Goal: Use online tool/utility: Utilize a website feature to perform a specific function

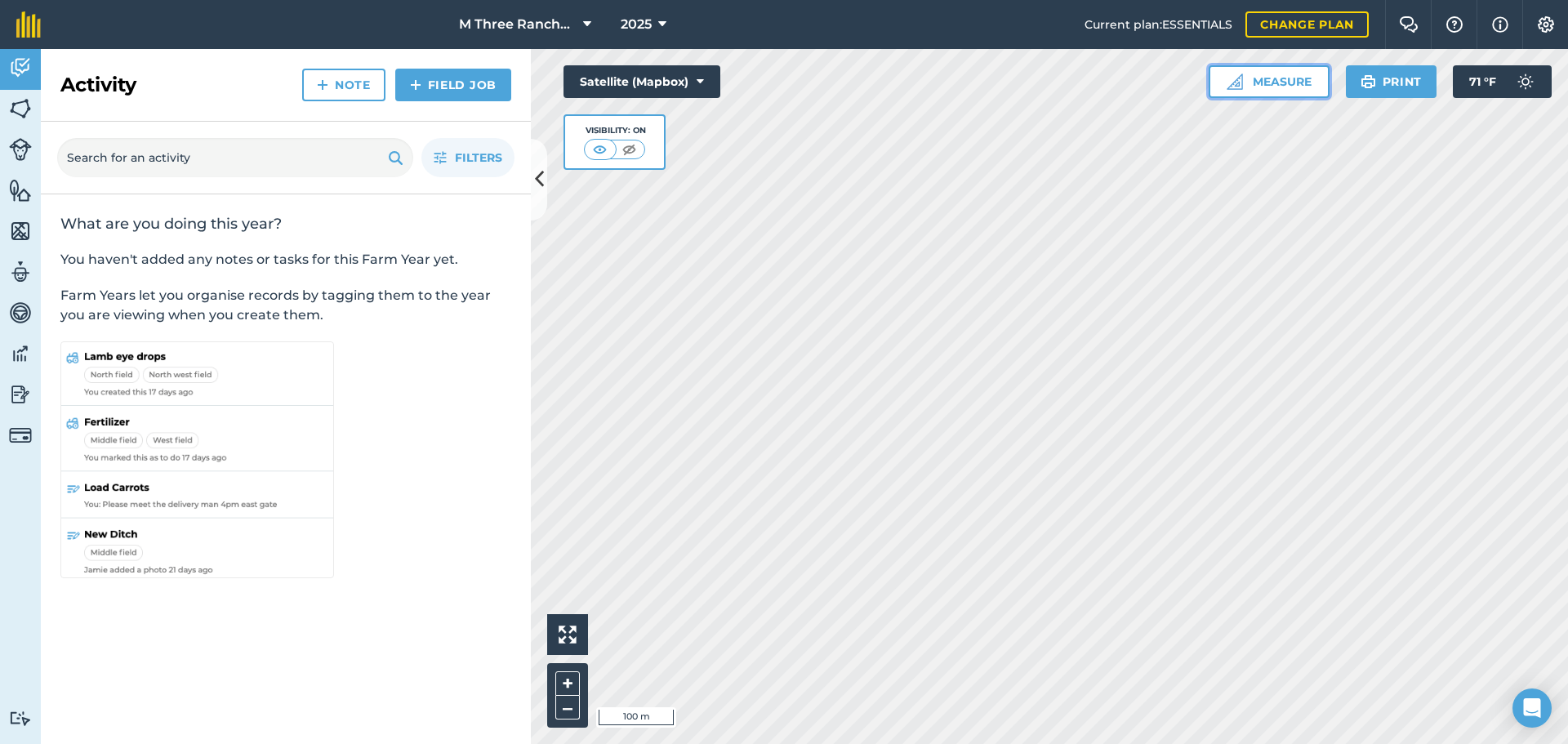
click at [1265, 91] on button "Measure" at bounding box center [1269, 81] width 121 height 33
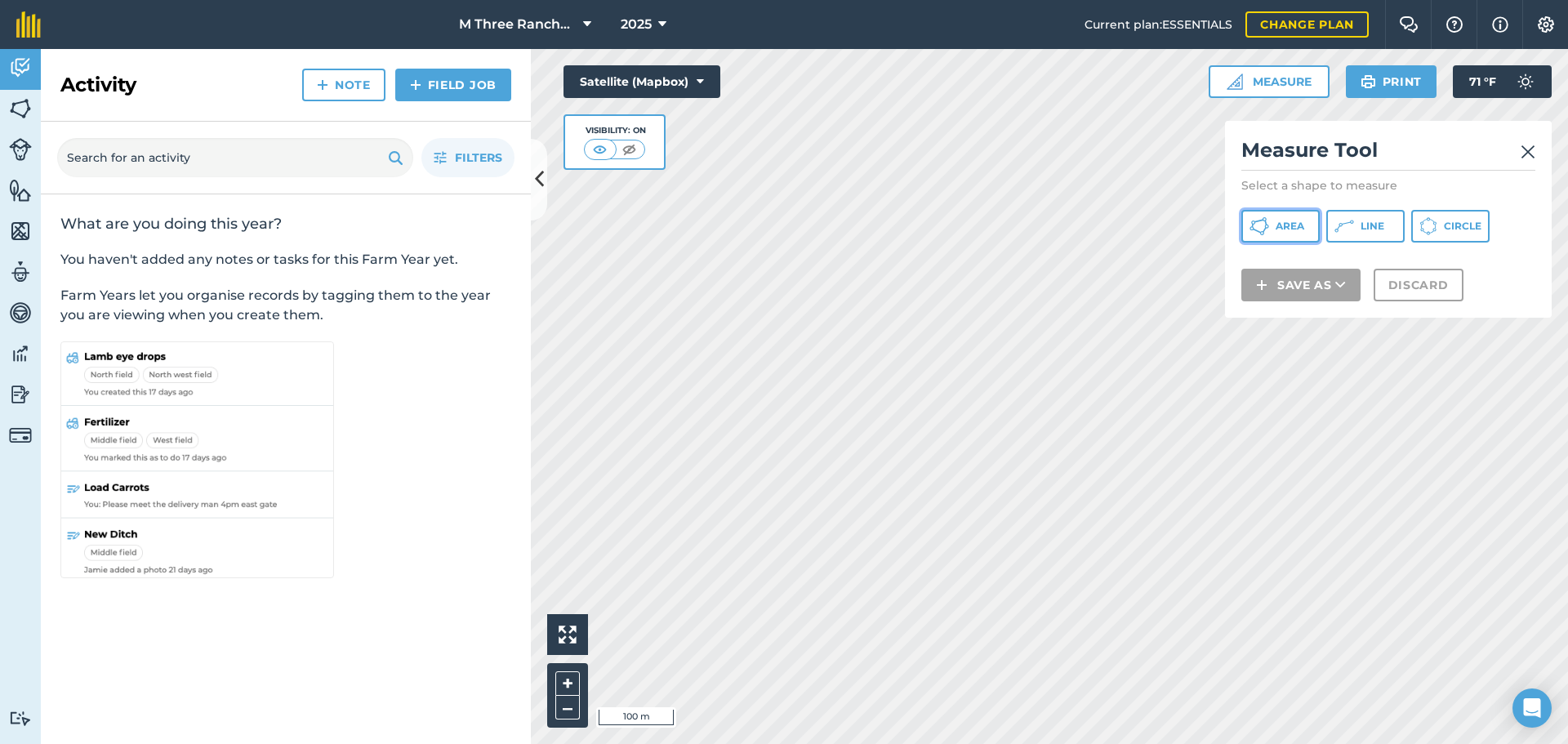
click at [1277, 232] on span "Area" at bounding box center [1290, 226] width 29 height 13
click at [1529, 145] on img at bounding box center [1528, 151] width 15 height 19
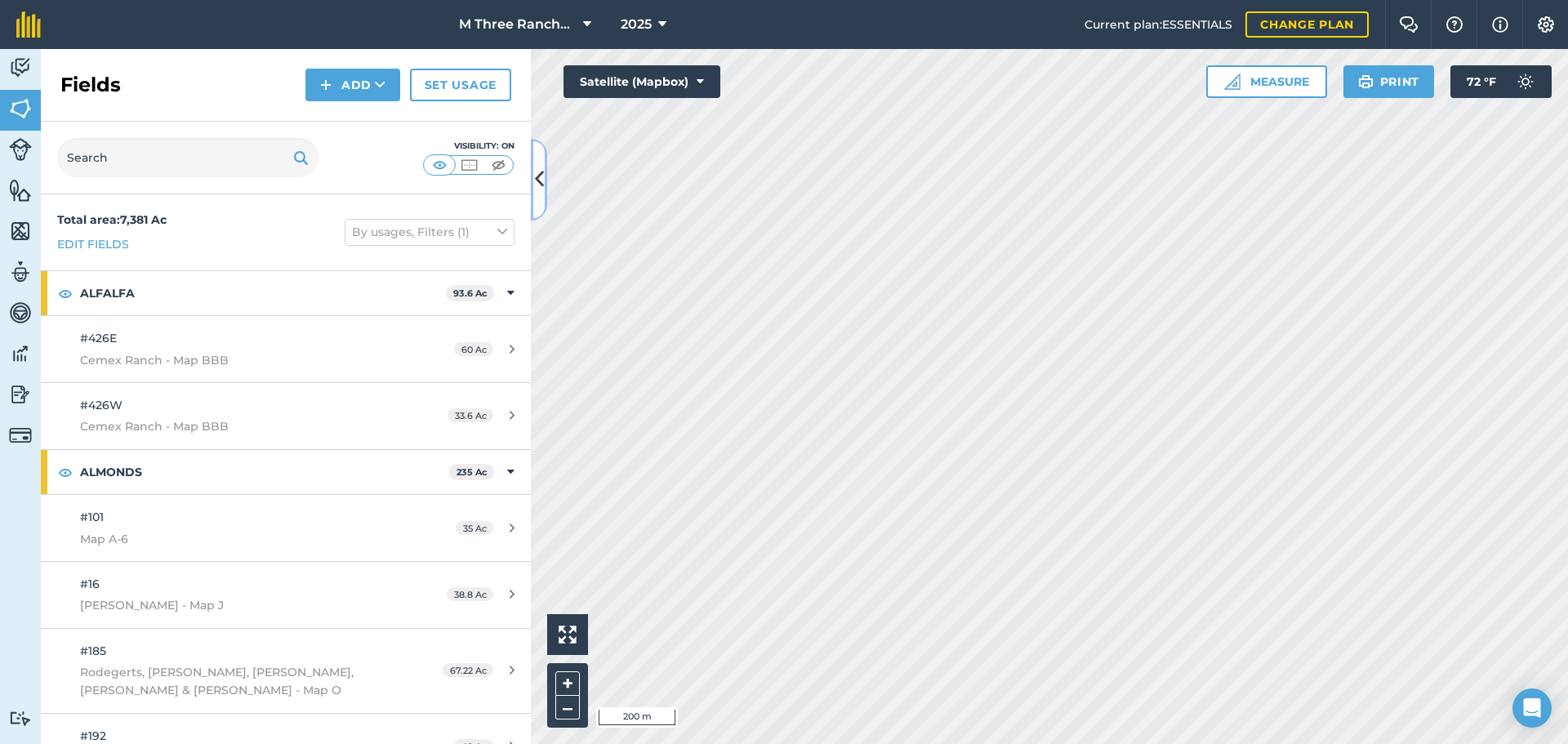
click at [537, 177] on icon at bounding box center [539, 179] width 9 height 29
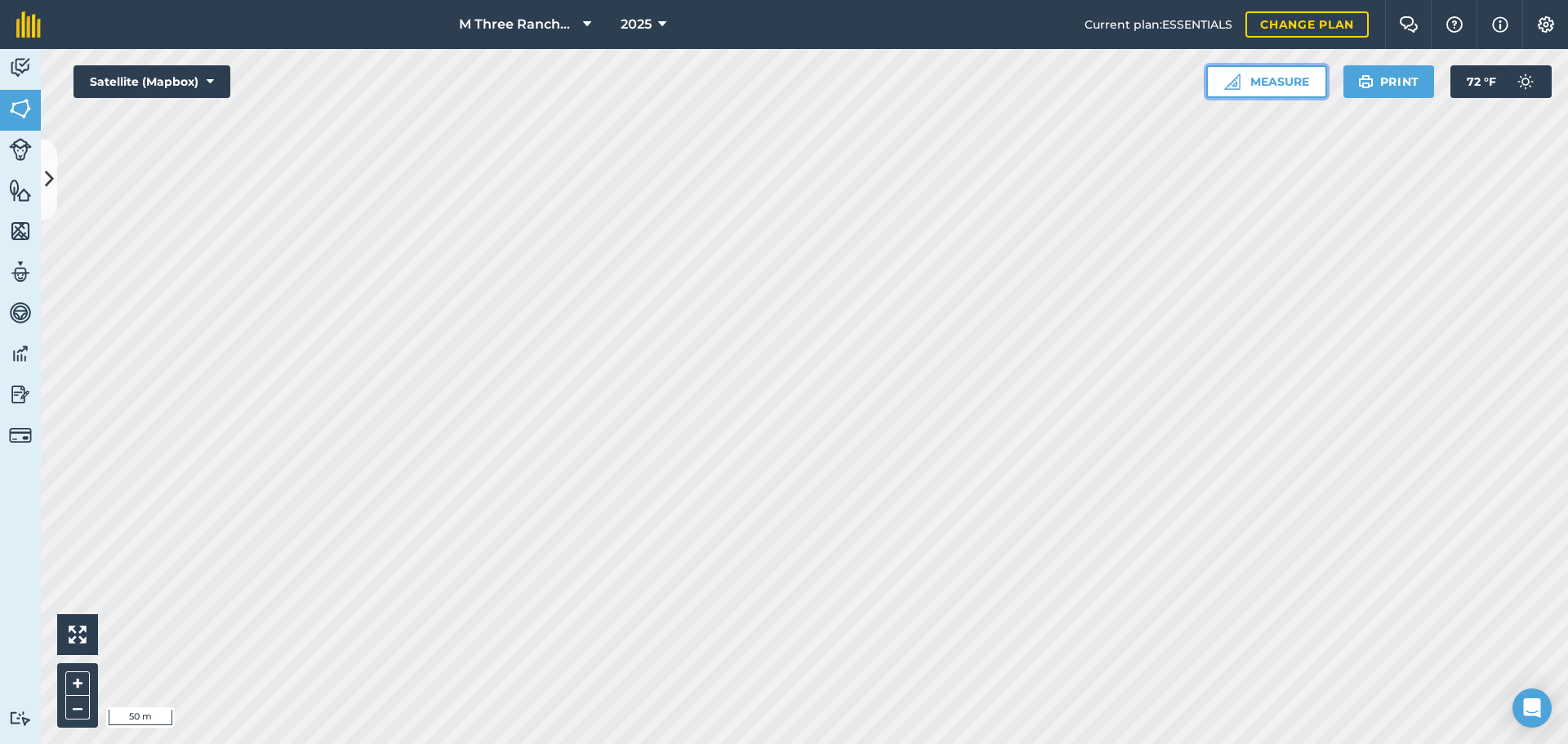
click at [1275, 75] on button "Measure" at bounding box center [1266, 81] width 121 height 33
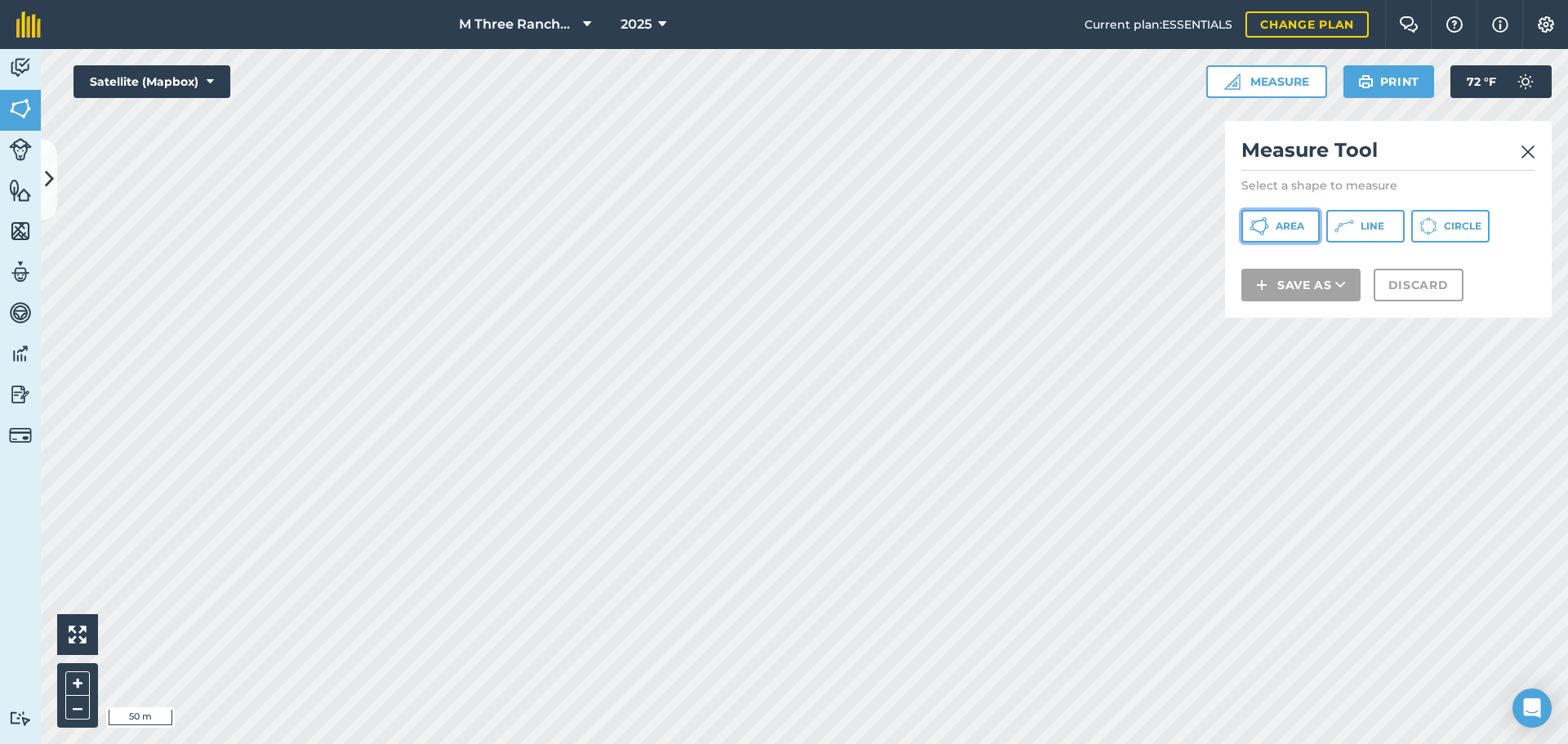
click at [1290, 218] on button "Area" at bounding box center [1280, 226] width 78 height 33
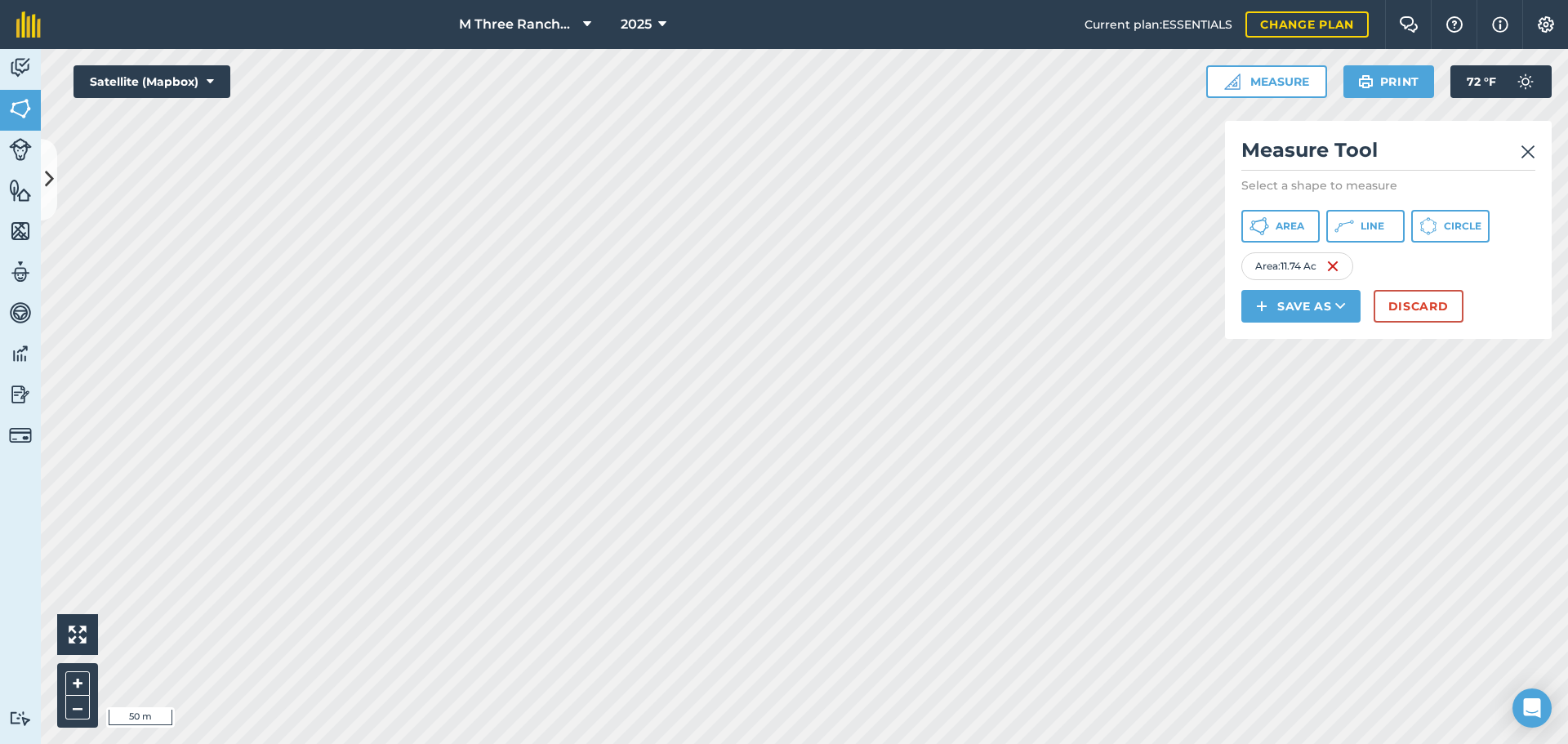
click at [1529, 154] on img at bounding box center [1528, 151] width 15 height 19
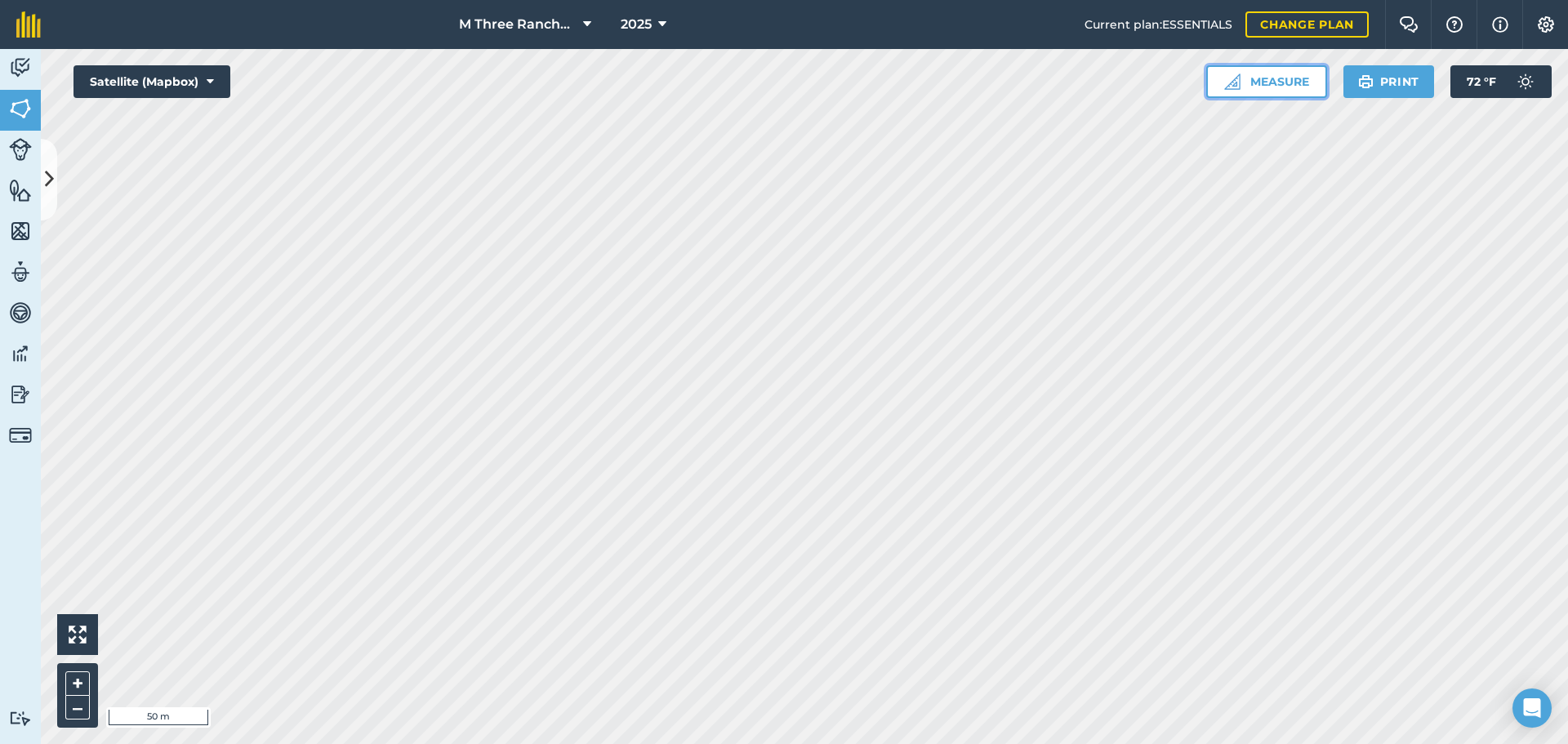
click at [1296, 92] on button "Measure" at bounding box center [1266, 81] width 121 height 33
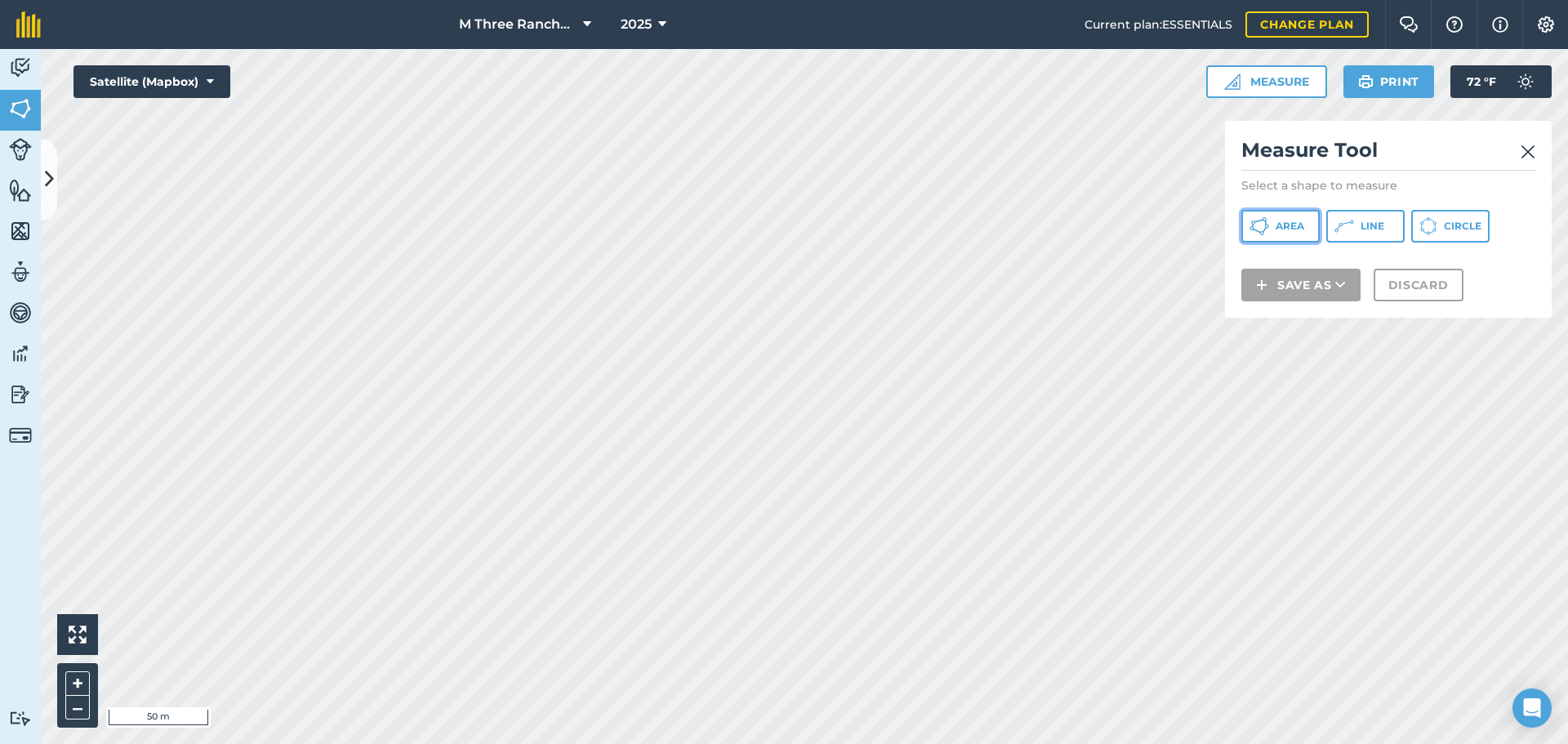
click at [1273, 230] on button "Area" at bounding box center [1280, 226] width 78 height 33
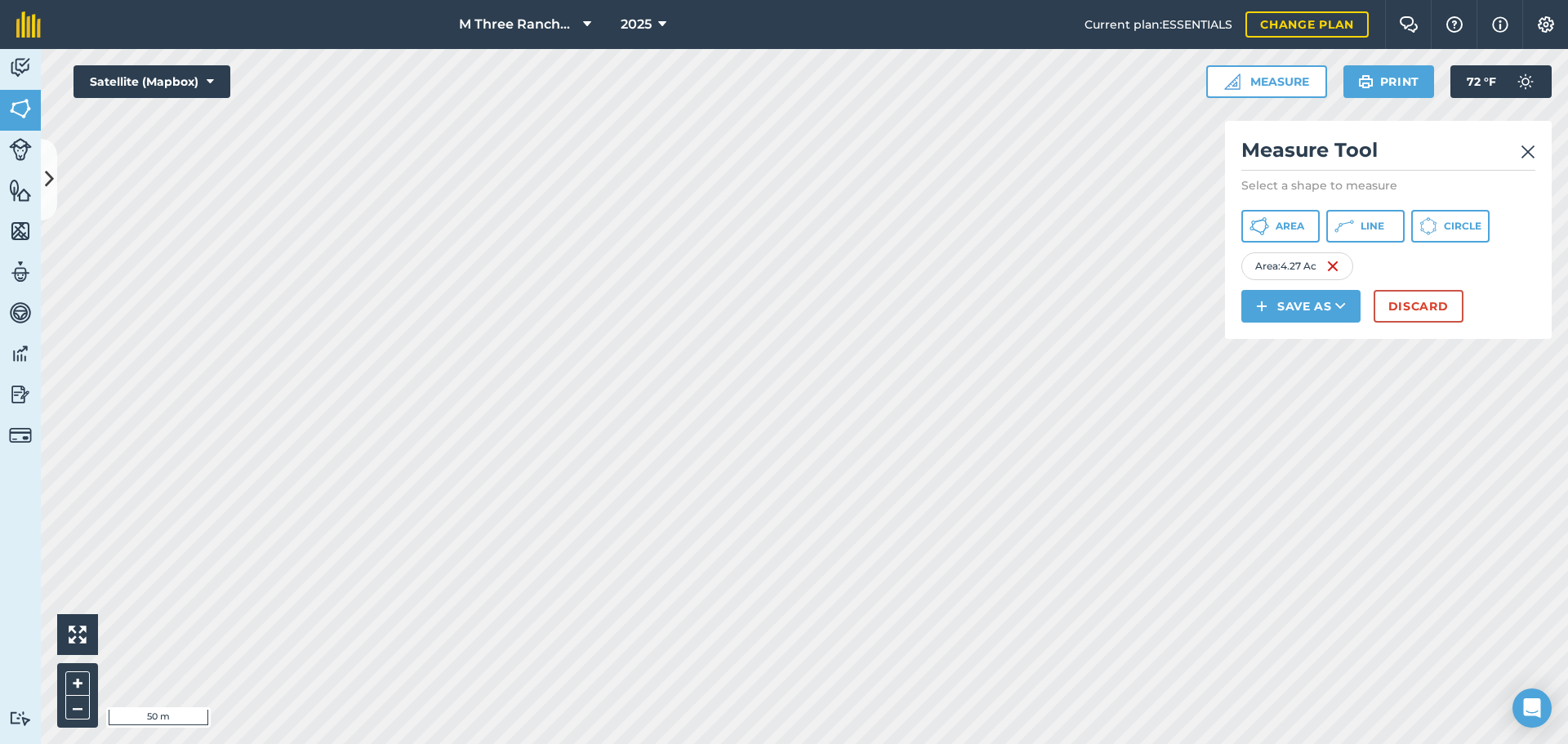
click at [1522, 153] on img at bounding box center [1528, 151] width 15 height 19
